Goal: Transaction & Acquisition: Subscribe to service/newsletter

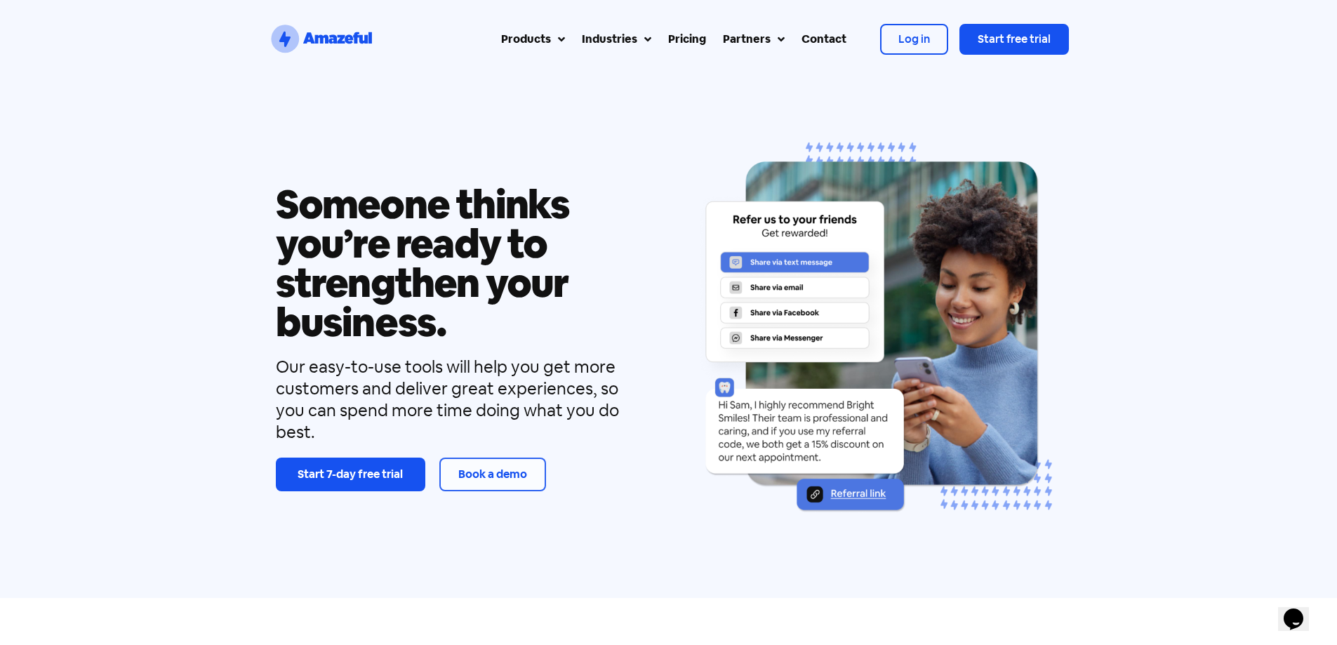
click at [679, 33] on div "Pricing" at bounding box center [687, 39] width 38 height 17
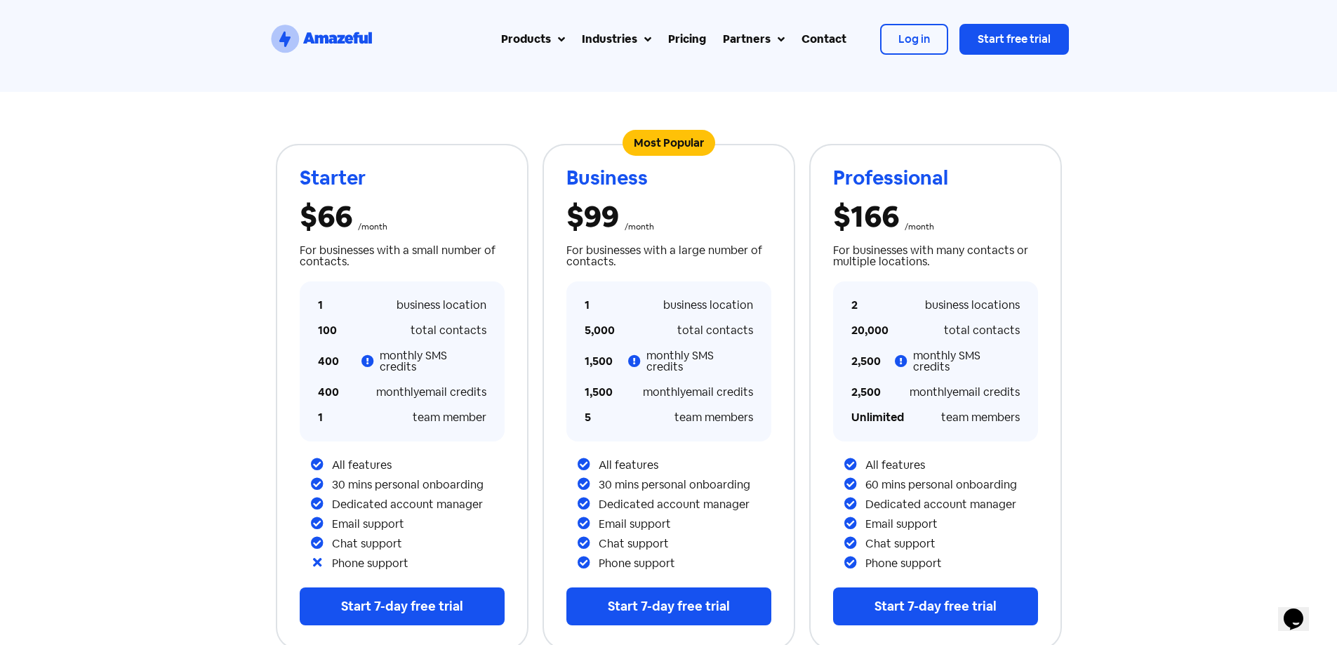
click at [342, 34] on icon ".st0{fill:#1652F0;} .st1{fill:none;} .st2{opacity:0.3;fill:#1652F0;enable-backg…" at bounding box center [321, 39] width 105 height 34
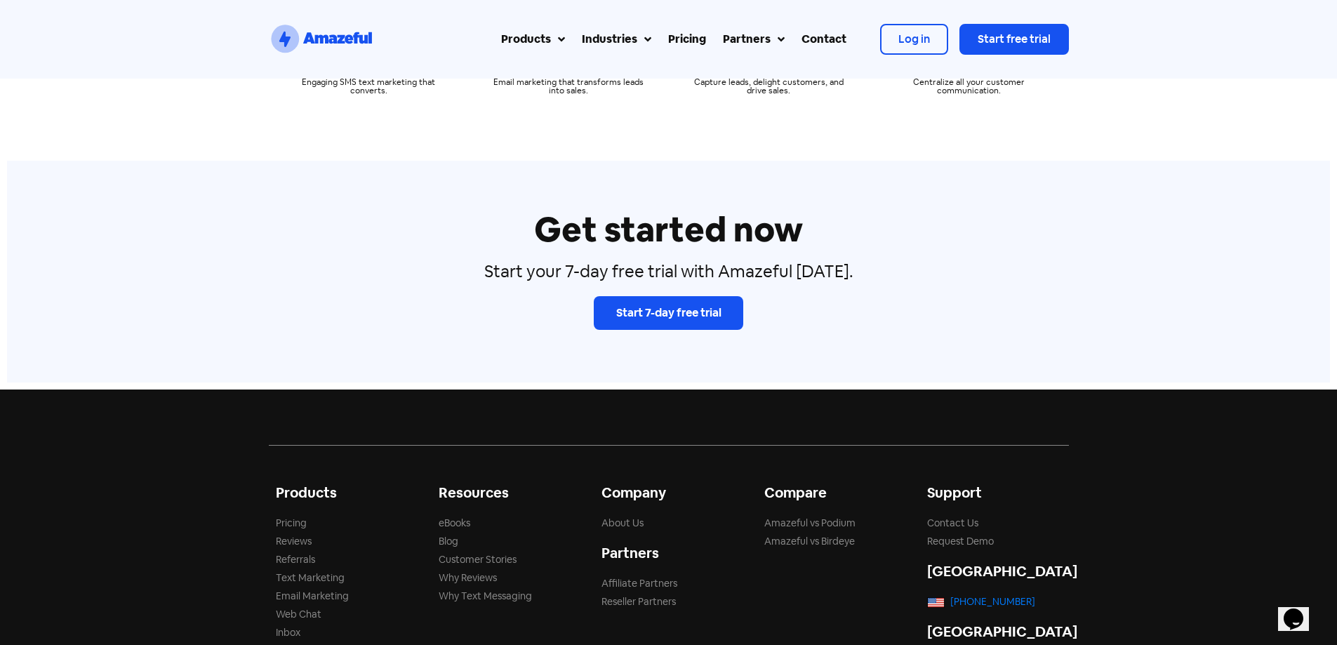
scroll to position [5101, 0]
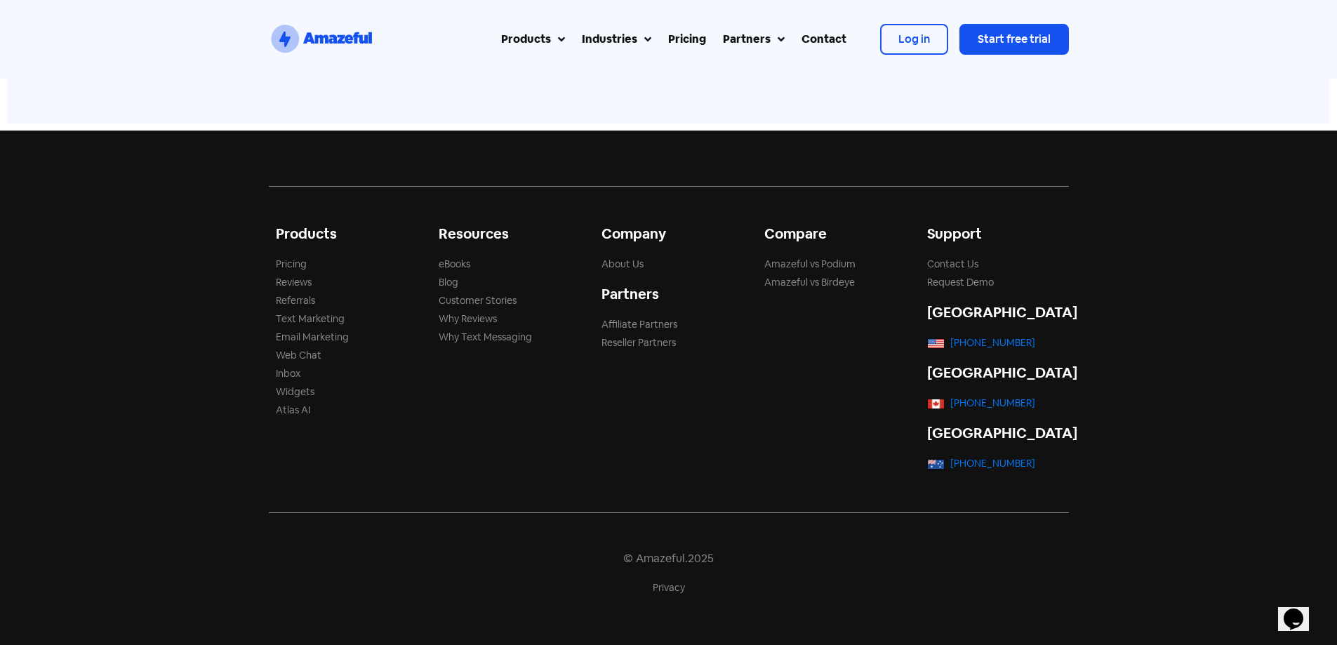
click at [687, 34] on div "Pricing" at bounding box center [687, 39] width 38 height 17
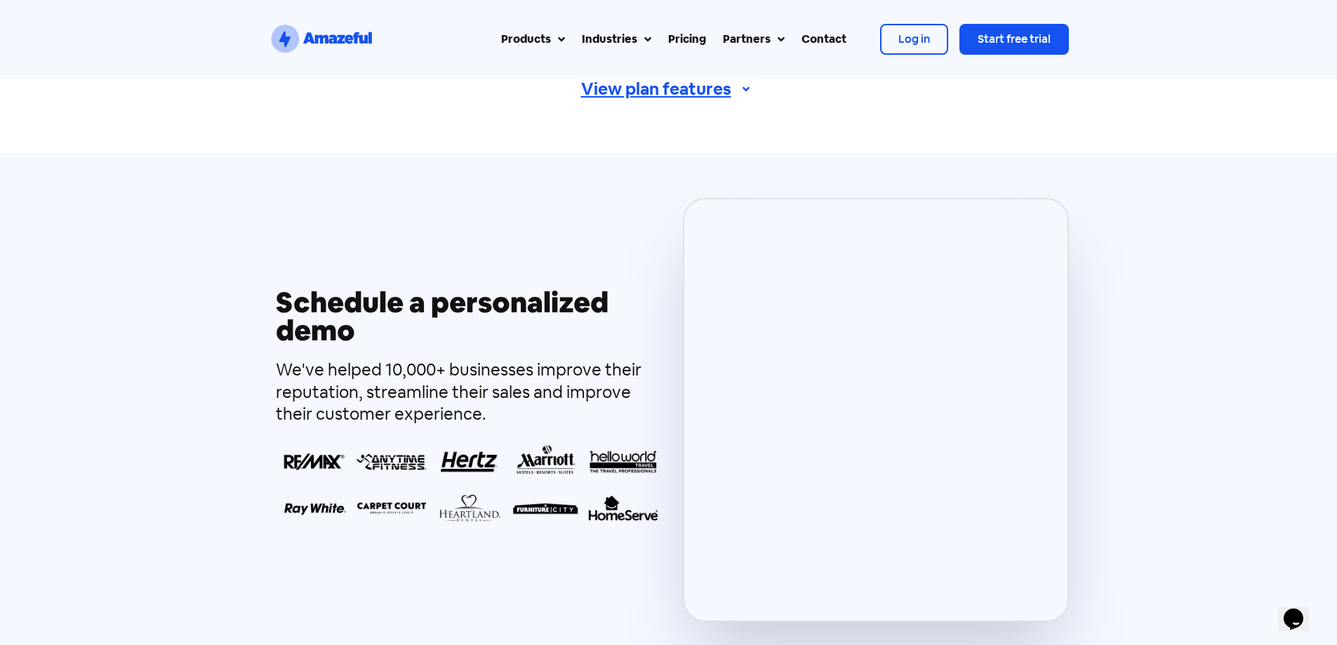
scroll to position [772, 0]
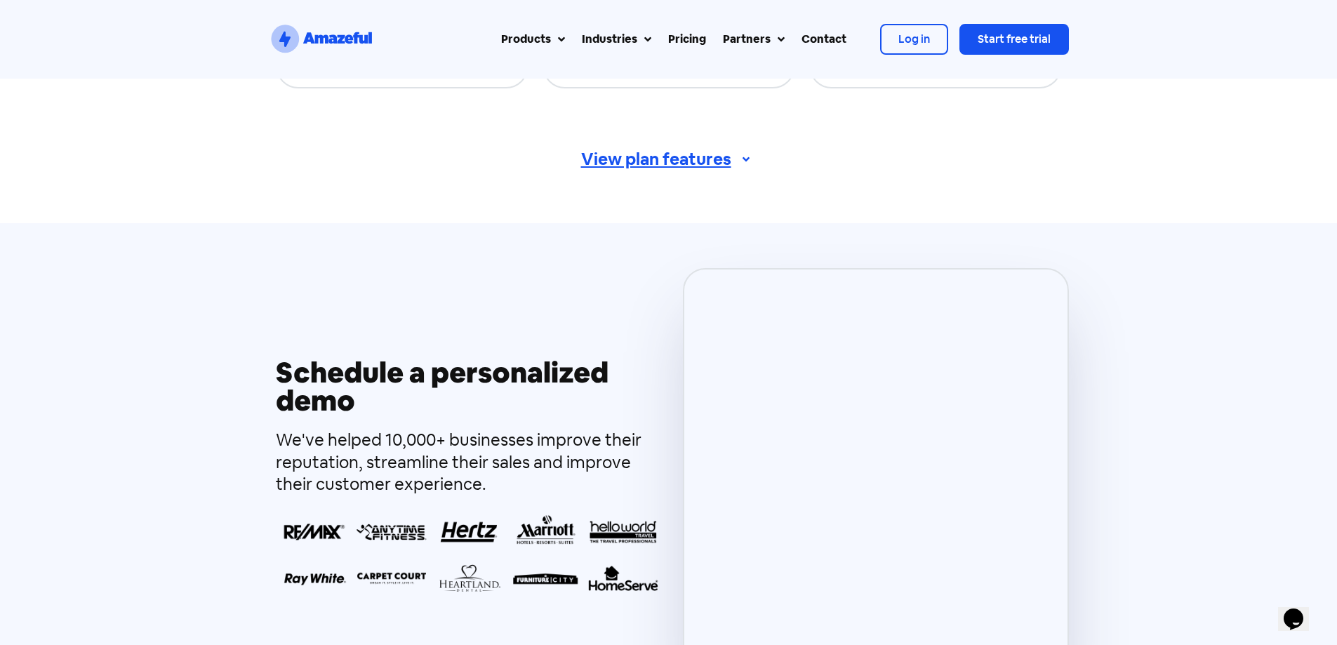
click at [751, 147] on div "View plan features" at bounding box center [669, 159] width 800 height 38
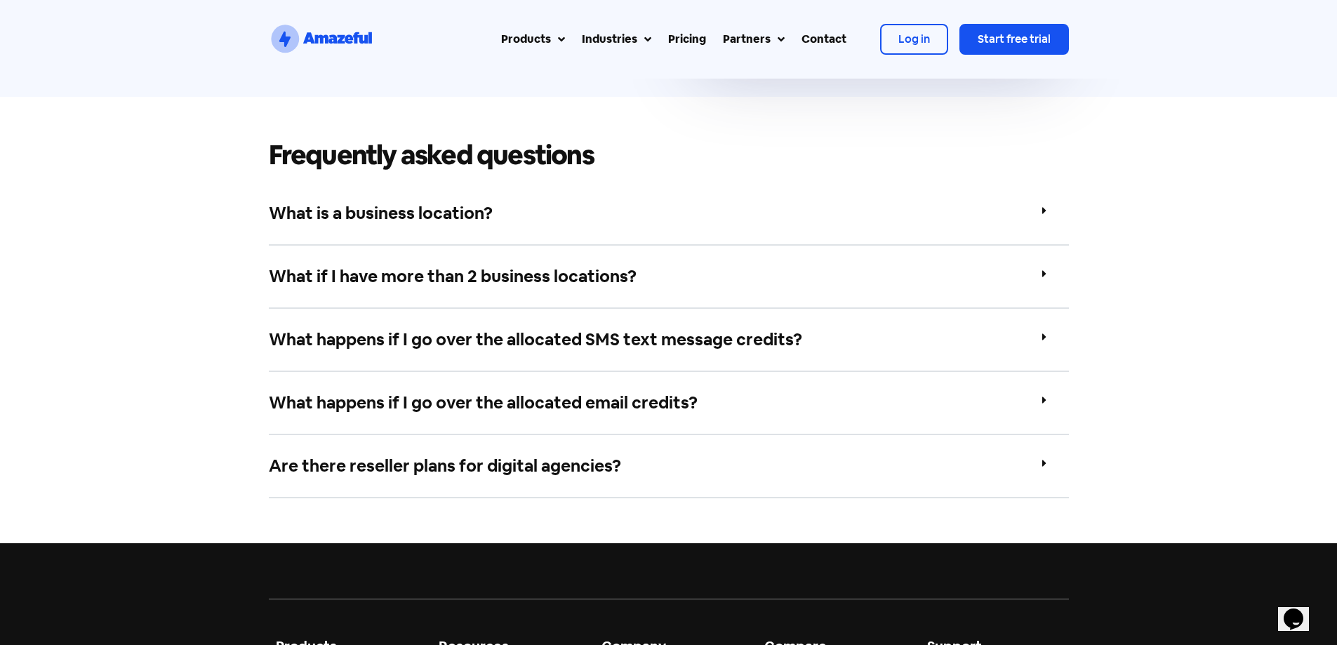
scroll to position [3930, 0]
